Goal: Information Seeking & Learning: Find specific fact

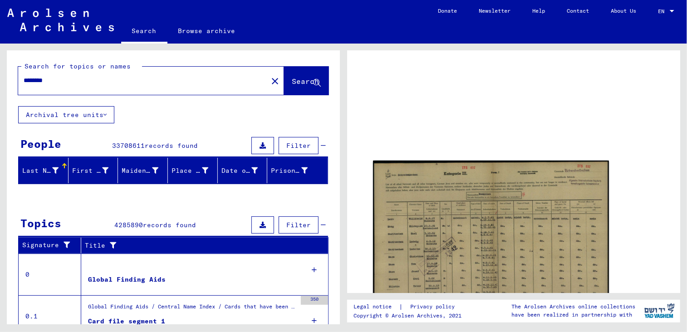
scroll to position [162, 0]
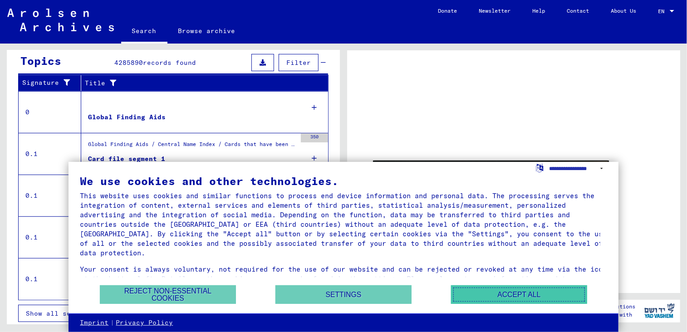
click at [542, 296] on button "Accept all" at bounding box center [519, 294] width 136 height 19
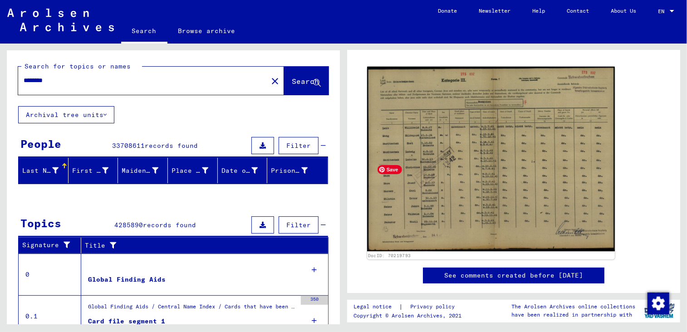
scroll to position [91, 0]
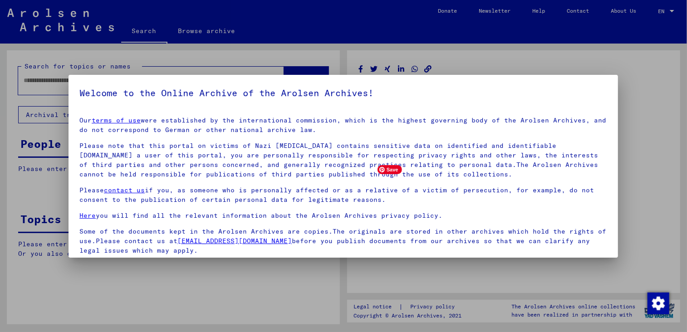
type input "********"
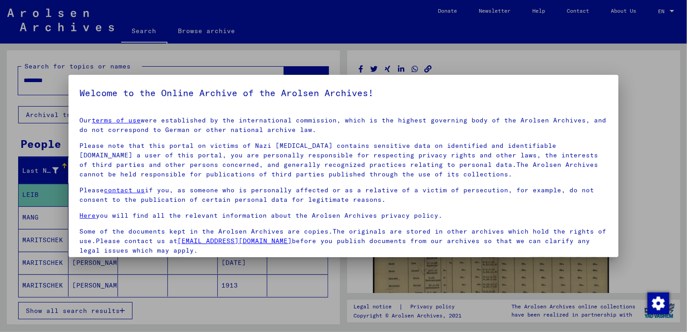
click at [556, 57] on div at bounding box center [343, 166] width 687 height 332
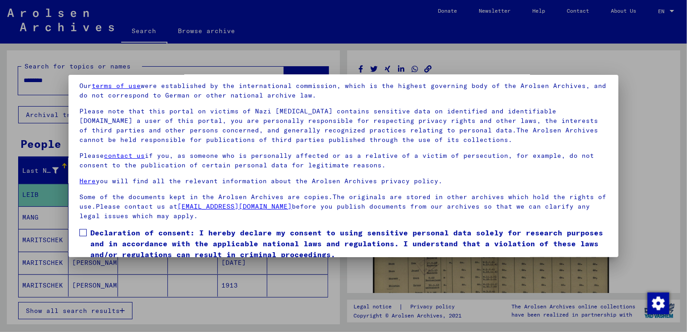
scroll to position [69, 0]
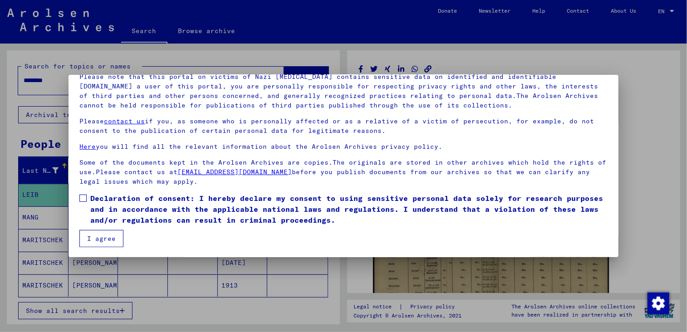
click at [82, 193] on label "Declaration of consent: I hereby declare my consent to using sensitive personal…" at bounding box center [342, 209] width 527 height 33
click at [103, 237] on button "I agree" at bounding box center [101, 238] width 44 height 17
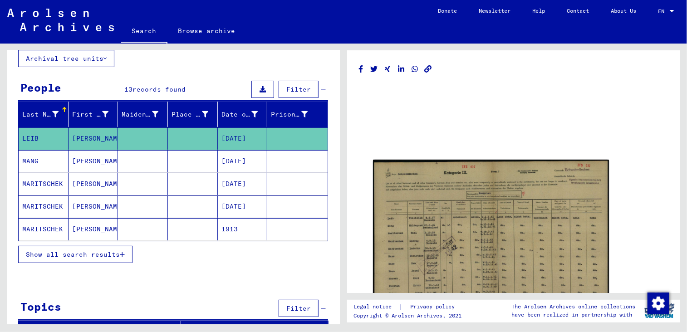
scroll to position [67, 0]
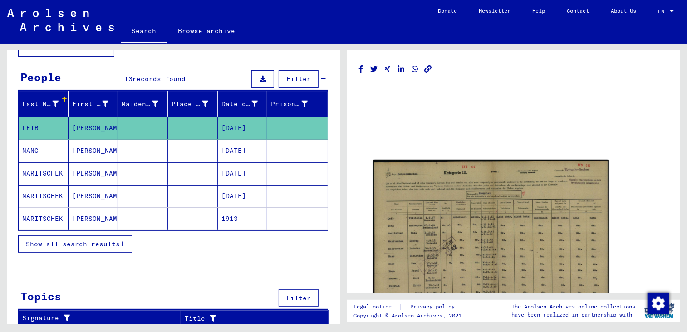
click at [71, 240] on span "Show all search results" at bounding box center [73, 244] width 94 height 8
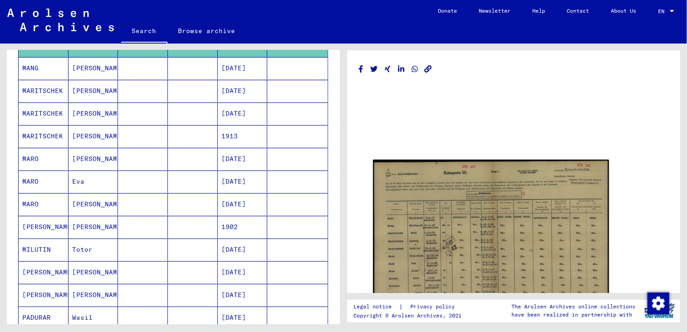
scroll to position [157, 0]
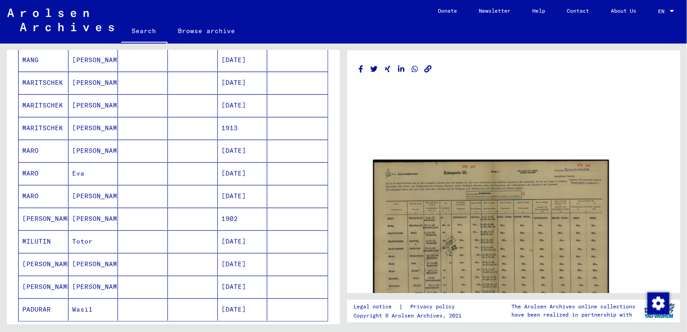
click at [83, 190] on mat-cell "[PERSON_NAME]" at bounding box center [93, 196] width 50 height 22
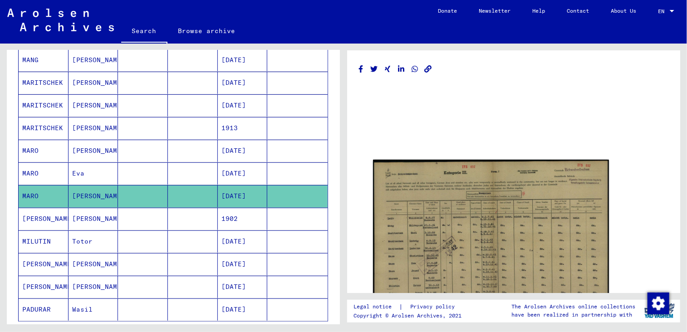
click at [83, 190] on mat-cell "[PERSON_NAME]" at bounding box center [93, 196] width 50 height 22
